Goal: Information Seeking & Learning: Learn about a topic

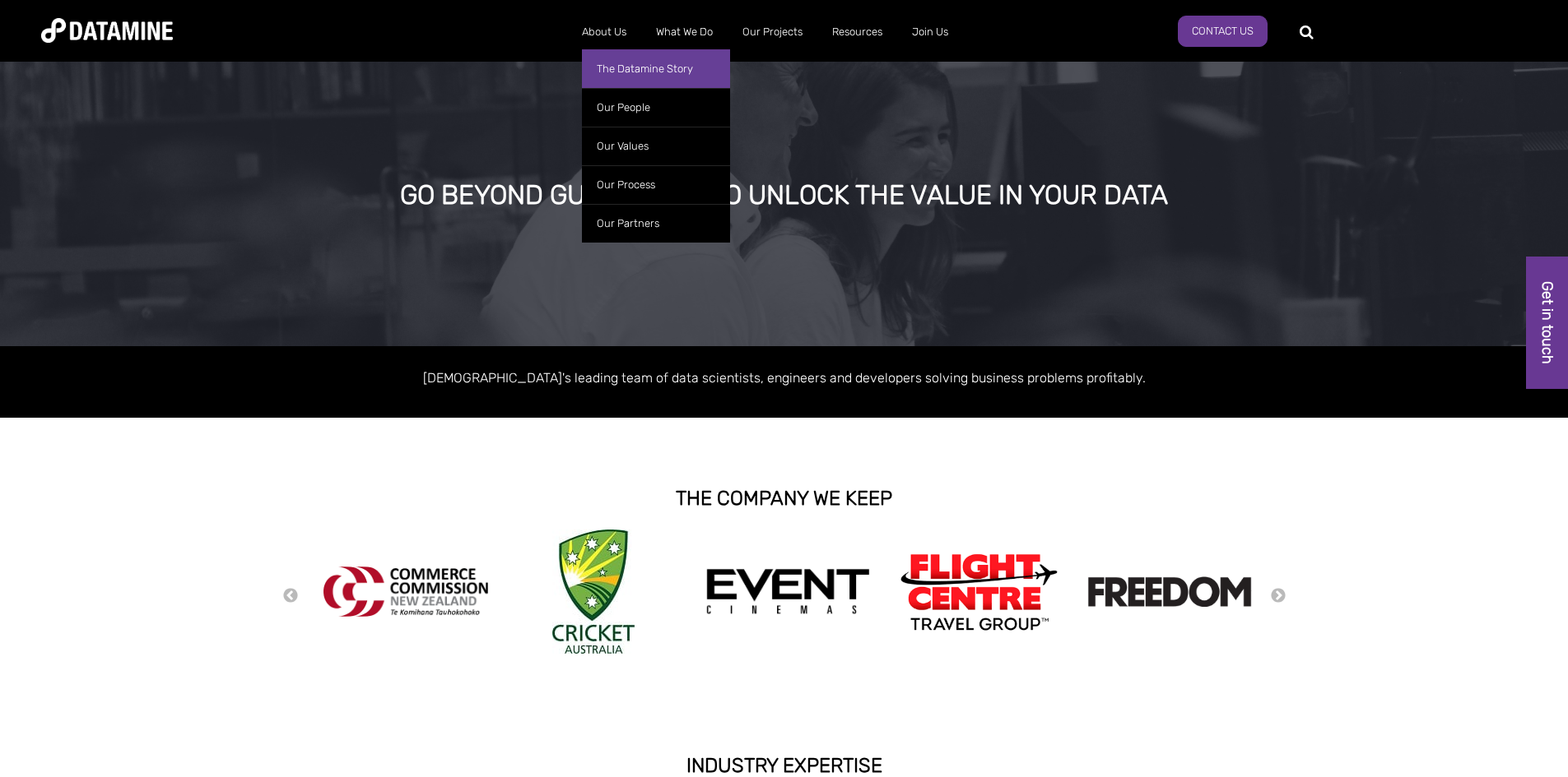
click at [631, 68] on link "The Datamine Story" at bounding box center [656, 68] width 148 height 38
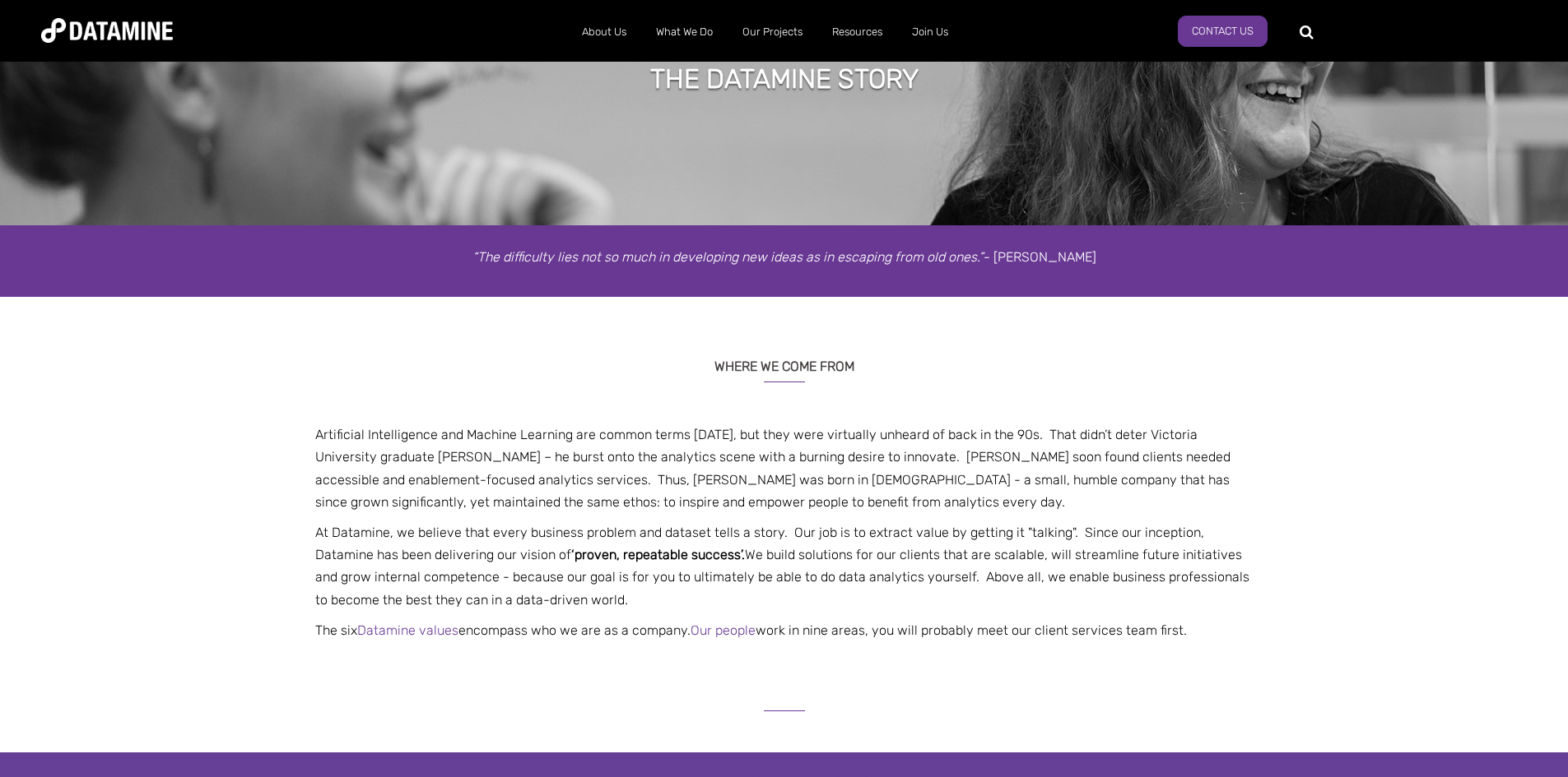
scroll to position [329, 0]
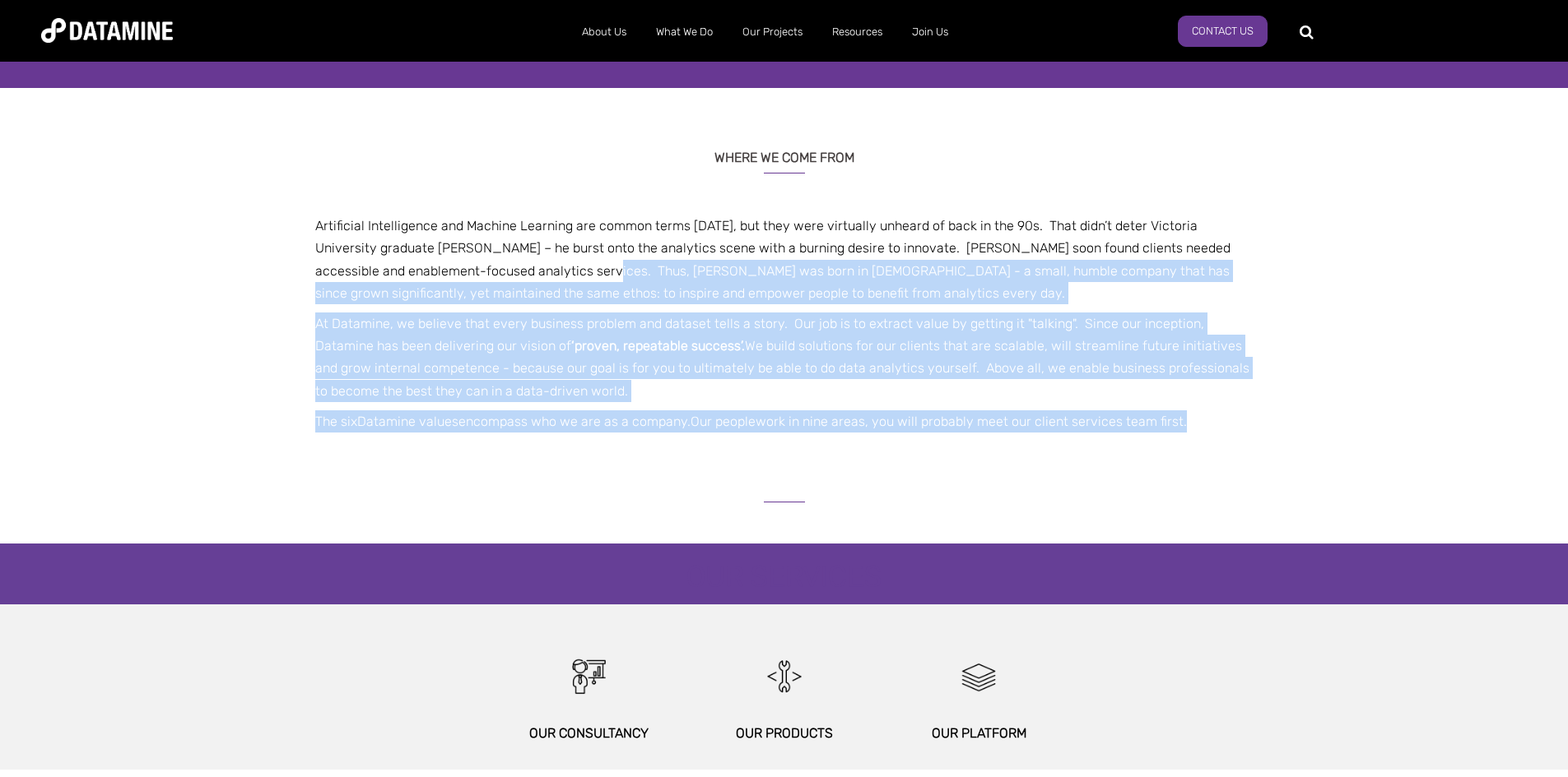
drag, startPoint x: 500, startPoint y: 275, endPoint x: 861, endPoint y: 530, distance: 442.0
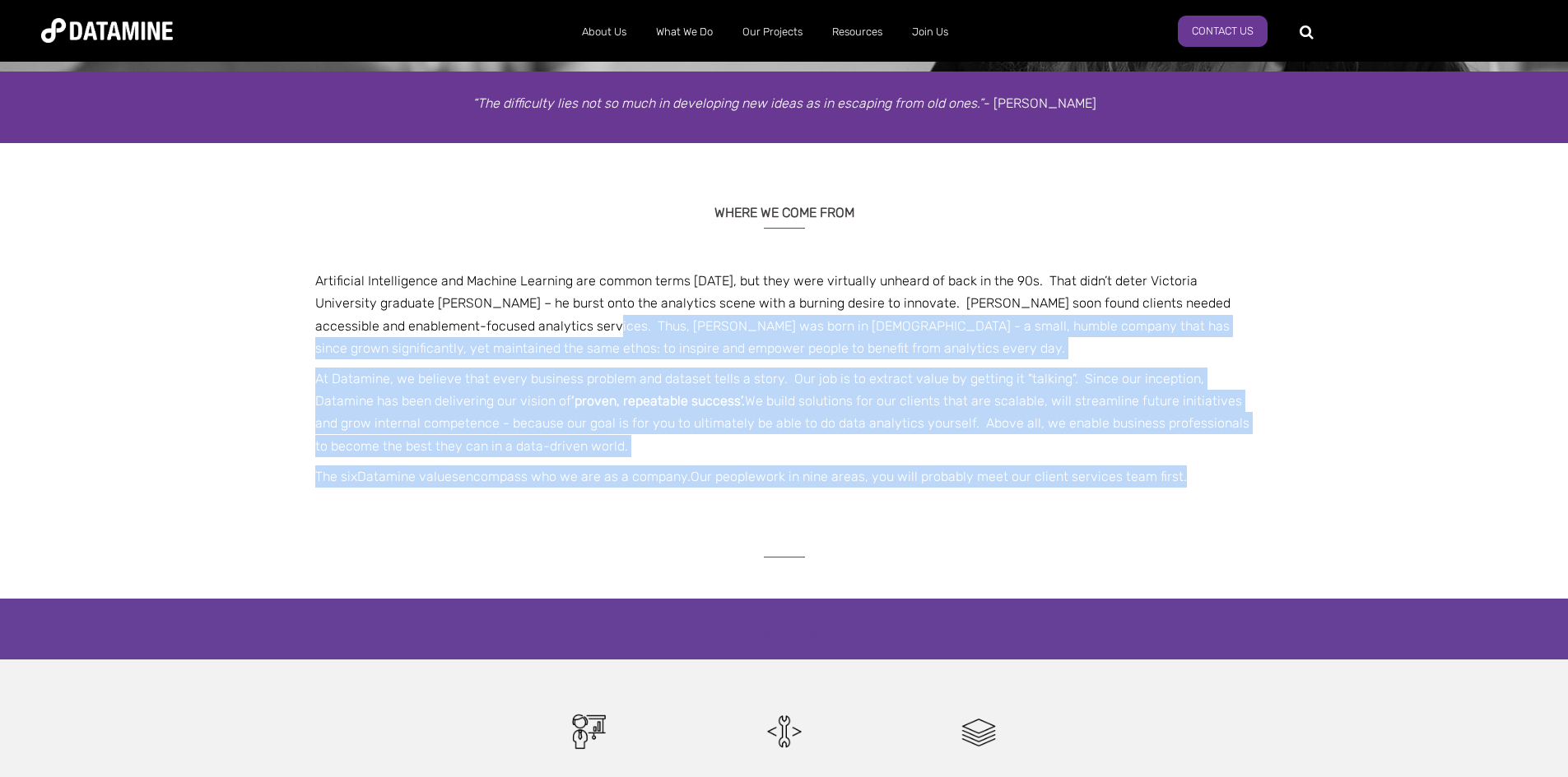
scroll to position [247, 0]
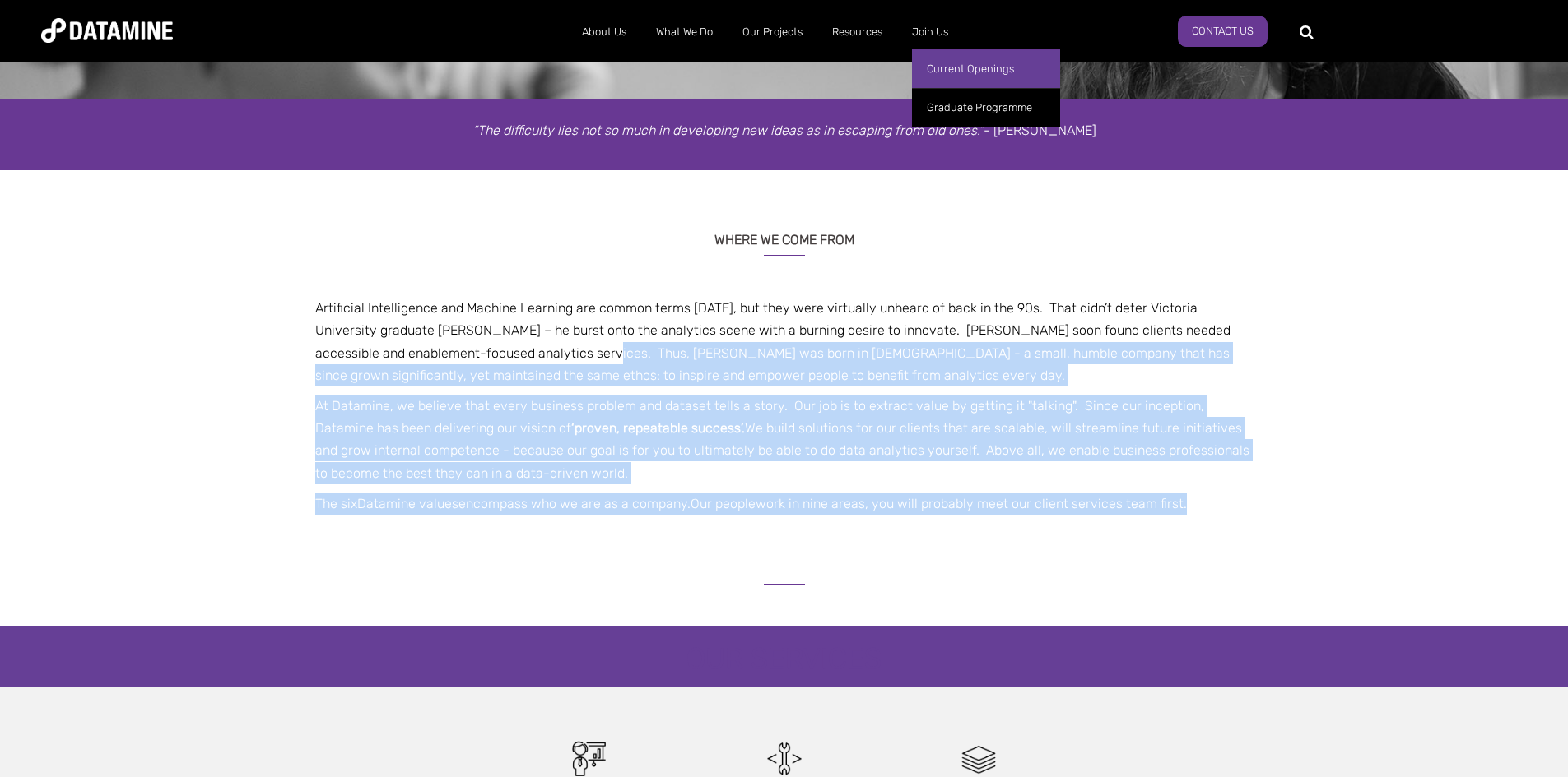
click at [951, 67] on link "Current Openings" at bounding box center [986, 68] width 148 height 38
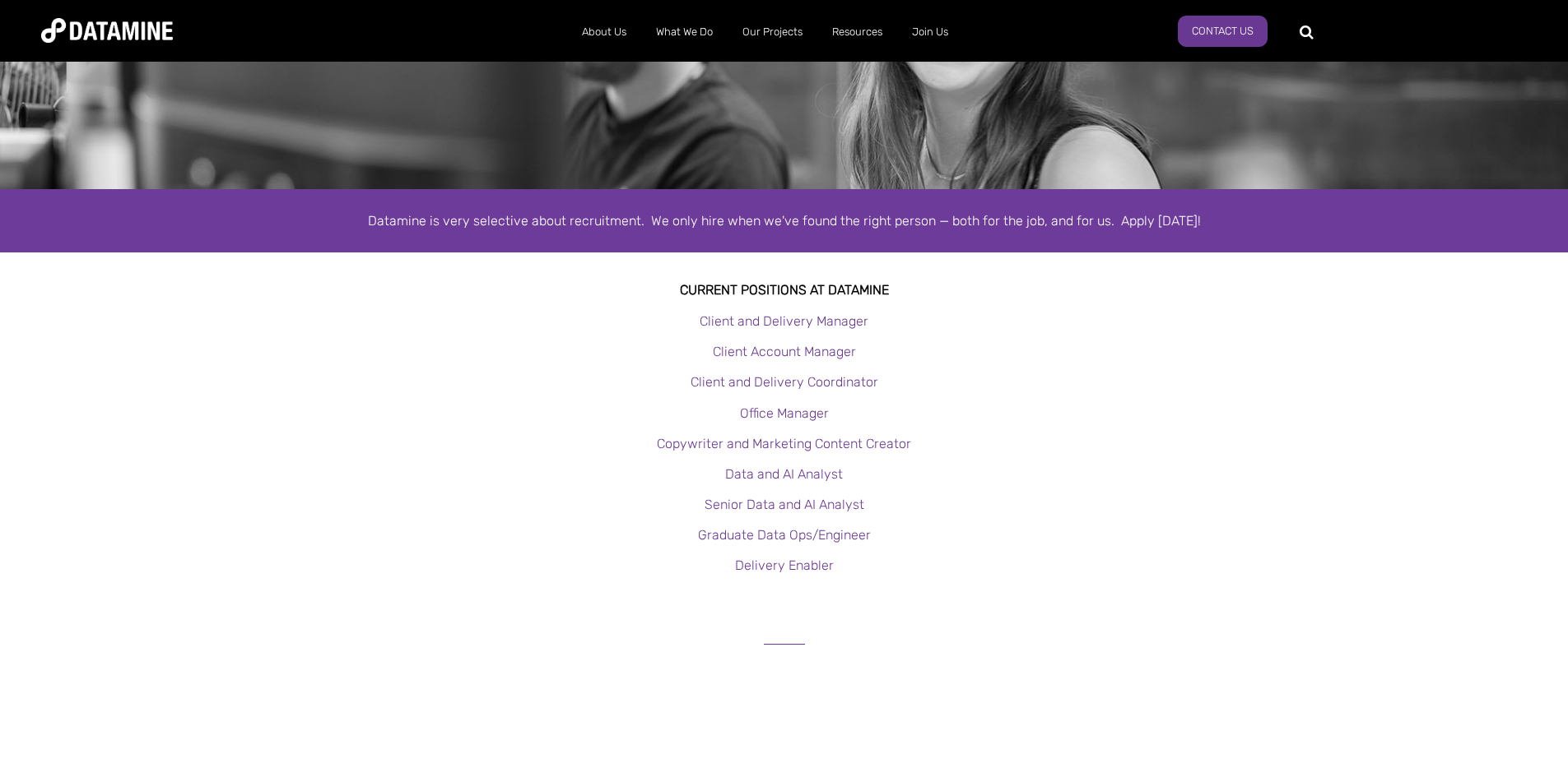
scroll to position [164, 0]
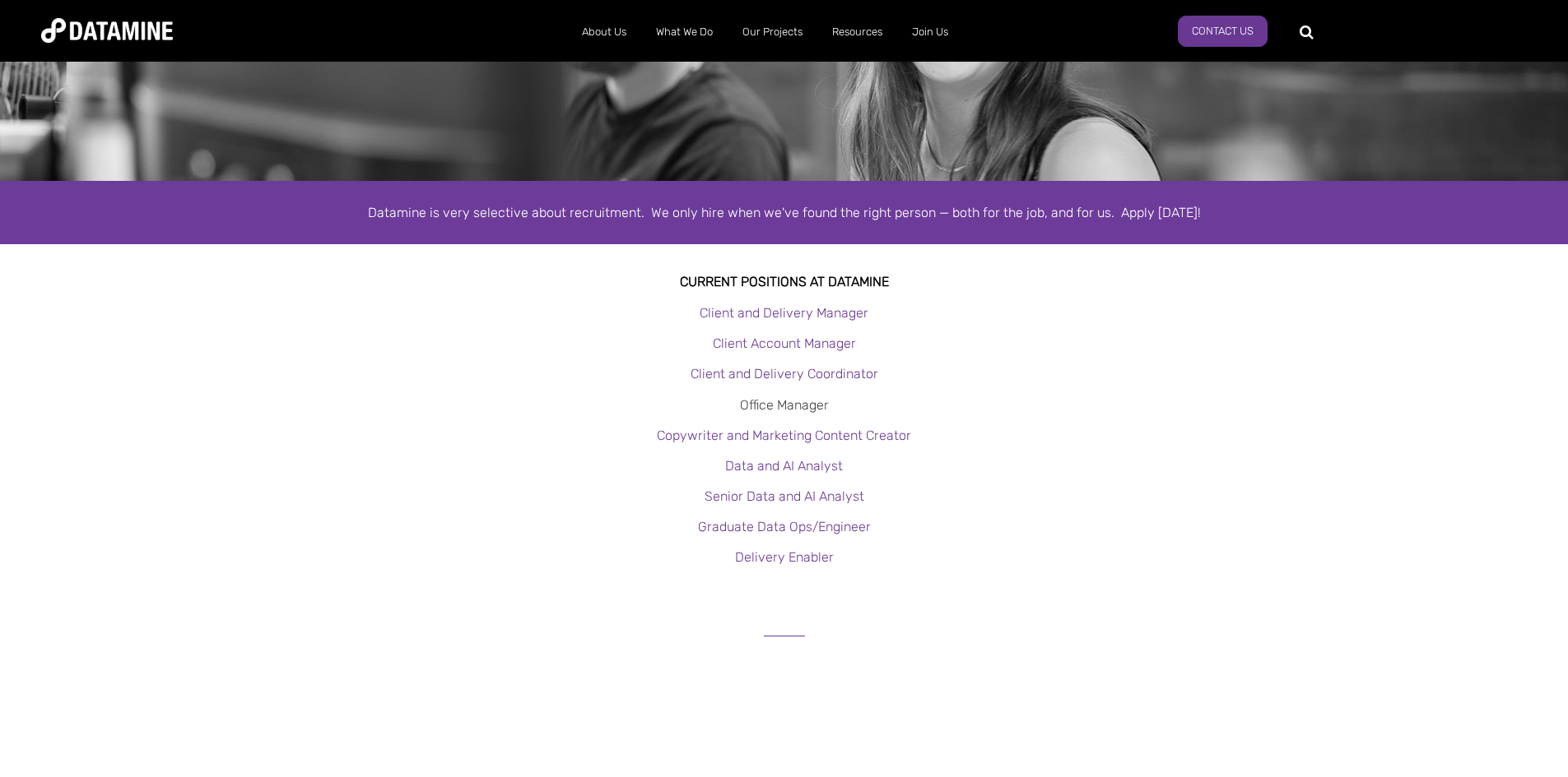
click at [797, 406] on link "Office Manager" at bounding box center [784, 405] width 89 height 16
click at [806, 372] on link "Client and Delivery Coordinator" at bounding box center [784, 373] width 188 height 16
click at [806, 367] on link "Client and Delivery Coordinator" at bounding box center [784, 373] width 188 height 16
